Goal: Task Accomplishment & Management: Manage account settings

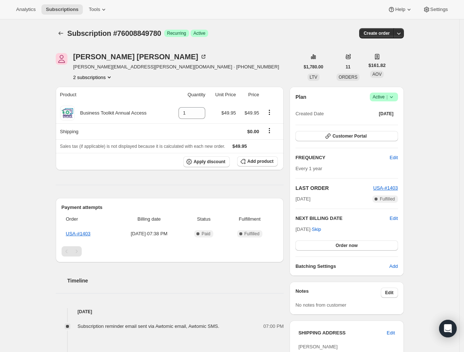
click at [113, 76] on icon "Product actions" at bounding box center [109, 77] width 7 height 7
click at [87, 92] on span "76008817012" at bounding box center [83, 90] width 29 height 5
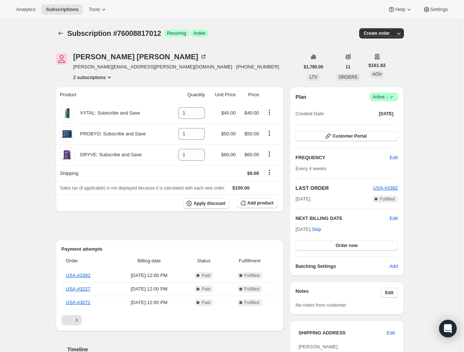
click at [348, 136] on span "Customer Portal" at bounding box center [349, 136] width 34 height 6
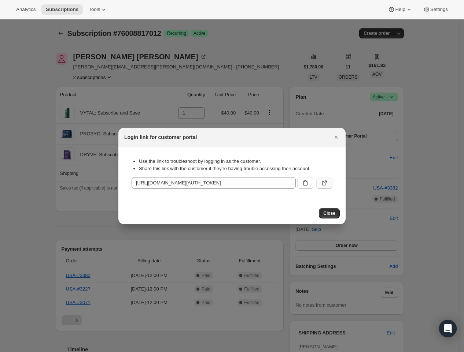
click at [324, 187] on button ":r1l:" at bounding box center [324, 183] width 16 height 12
click at [335, 137] on icon "Close" at bounding box center [335, 137] width 3 height 3
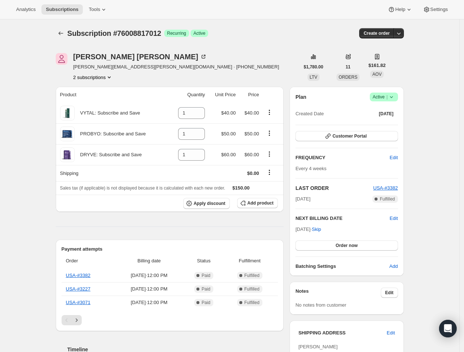
click at [107, 76] on button "2 subscriptions" at bounding box center [93, 77] width 40 height 7
drag, startPoint x: 167, startPoint y: 33, endPoint x: 71, endPoint y: 33, distance: 95.6
click at [71, 33] on div "Subscription #76008817012 Success Recurring Success Active" at bounding box center [173, 33] width 212 height 10
copy span "Subscription #76008817012"
drag, startPoint x: 130, startPoint y: 67, endPoint x: 74, endPoint y: 67, distance: 56.4
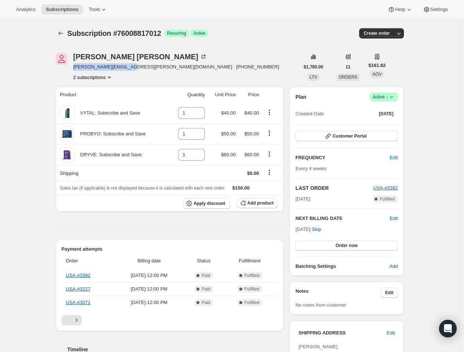
click at [74, 67] on div "Joe Madrigal joe.madrigal@gmail.com · +18477677826 2 subscriptions" at bounding box center [178, 67] width 244 height 28
copy span "joe.madrigal@gmail.com"
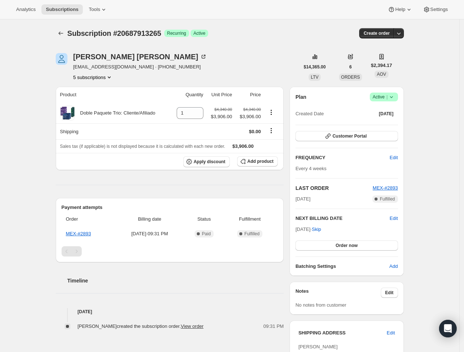
click at [395, 98] on icon at bounding box center [391, 96] width 7 height 7
click at [381, 111] on span "Pause subscription" at bounding box center [383, 110] width 40 height 5
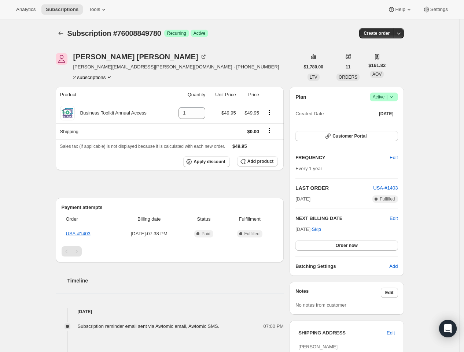
click at [112, 78] on icon "Product actions" at bounding box center [109, 77] width 7 height 7
drag, startPoint x: 103, startPoint y: 91, endPoint x: 66, endPoint y: 92, distance: 37.0
click at [66, 92] on div "76008817012 76008849780 Info Current" at bounding box center [94, 97] width 60 height 29
click at [194, 47] on div "Subscription #76008849780. This page is ready Subscription #76008849780 Success…" at bounding box center [230, 33] width 348 height 28
drag, startPoint x: 170, startPoint y: 34, endPoint x: 70, endPoint y: 33, distance: 100.4
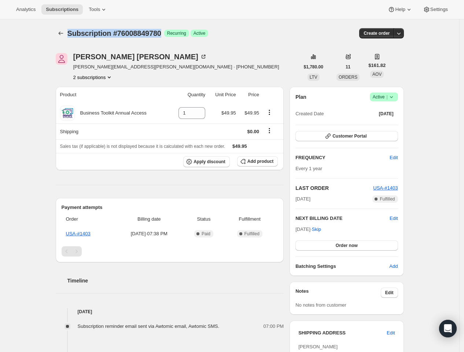
click at [70, 33] on div "Subscription #76008849780 Success Recurring Success Active" at bounding box center [173, 33] width 212 height 10
copy span "Subscription #76008849780"
click at [111, 78] on icon "Product actions" at bounding box center [109, 77] width 7 height 7
click at [90, 94] on span "76008817012" at bounding box center [94, 91] width 51 height 7
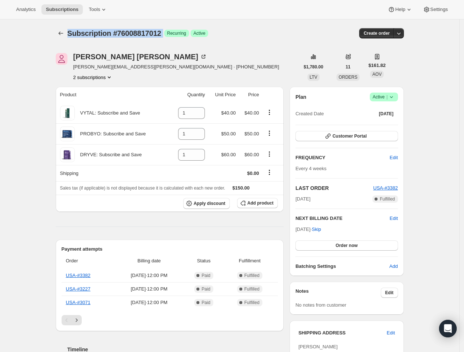
drag, startPoint x: 71, startPoint y: 32, endPoint x: 171, endPoint y: 33, distance: 99.3
click at [171, 33] on div "Subscription #76008817012 Success Recurring Success Active" at bounding box center [173, 33] width 212 height 10
copy div "Subscription #76008817012 Success"
click at [77, 69] on span "[PERSON_NAME][EMAIL_ADDRESS][PERSON_NAME][DOMAIN_NAME] · [PHONE_NUMBER]" at bounding box center [176, 66] width 206 height 7
drag, startPoint x: 76, startPoint y: 68, endPoint x: 130, endPoint y: 66, distance: 53.5
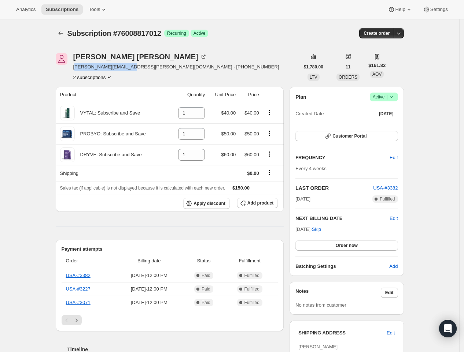
click at [129, 66] on span "[PERSON_NAME][EMAIL_ADDRESS][PERSON_NAME][DOMAIN_NAME] · [PHONE_NUMBER]" at bounding box center [176, 66] width 206 height 7
click at [109, 58] on div "Joe Madrigal" at bounding box center [140, 56] width 134 height 7
click at [96, 75] on button "2 subscriptions" at bounding box center [93, 77] width 40 height 7
click at [93, 103] on span "76008849780" at bounding box center [84, 103] width 29 height 5
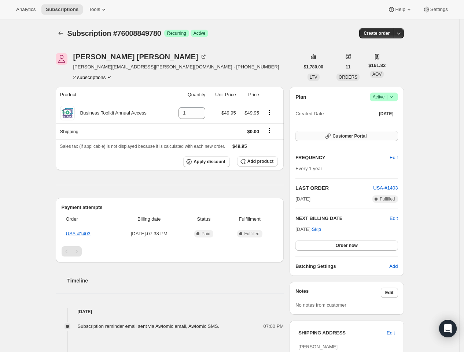
click at [346, 139] on button "Customer Portal" at bounding box center [346, 136] width 102 height 10
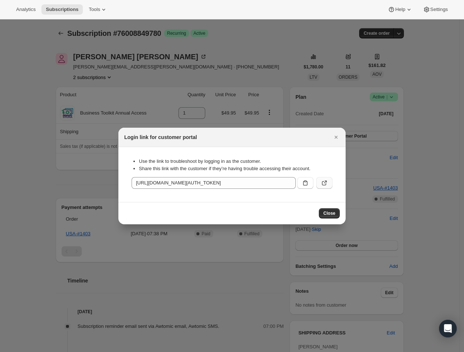
click at [327, 181] on icon ":r3u:" at bounding box center [324, 182] width 7 height 7
click at [337, 135] on icon "Close" at bounding box center [335, 137] width 7 height 7
